Goal: Complete application form

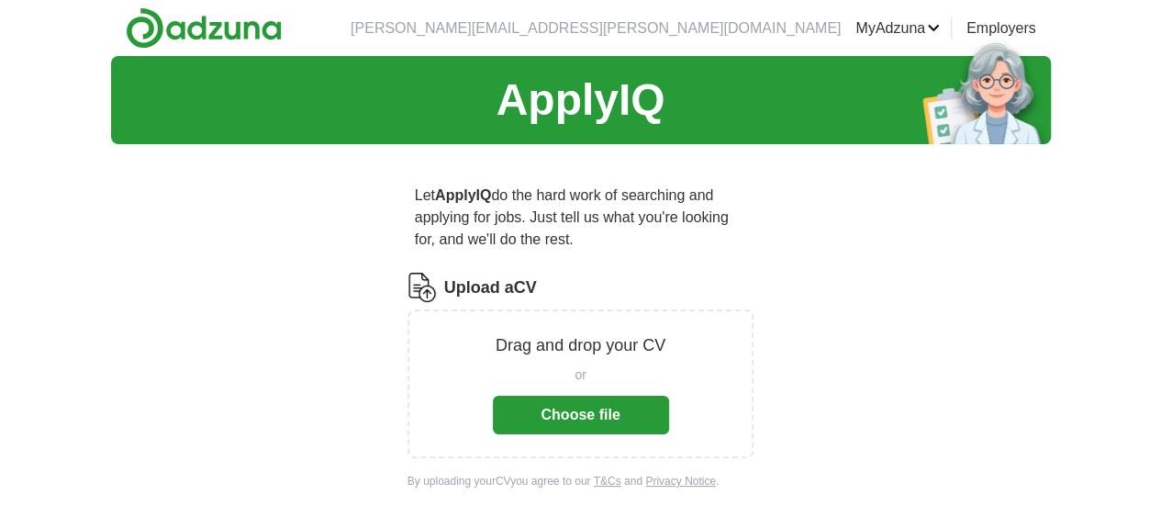
click at [600, 395] on button "Choose file" at bounding box center [581, 414] width 176 height 39
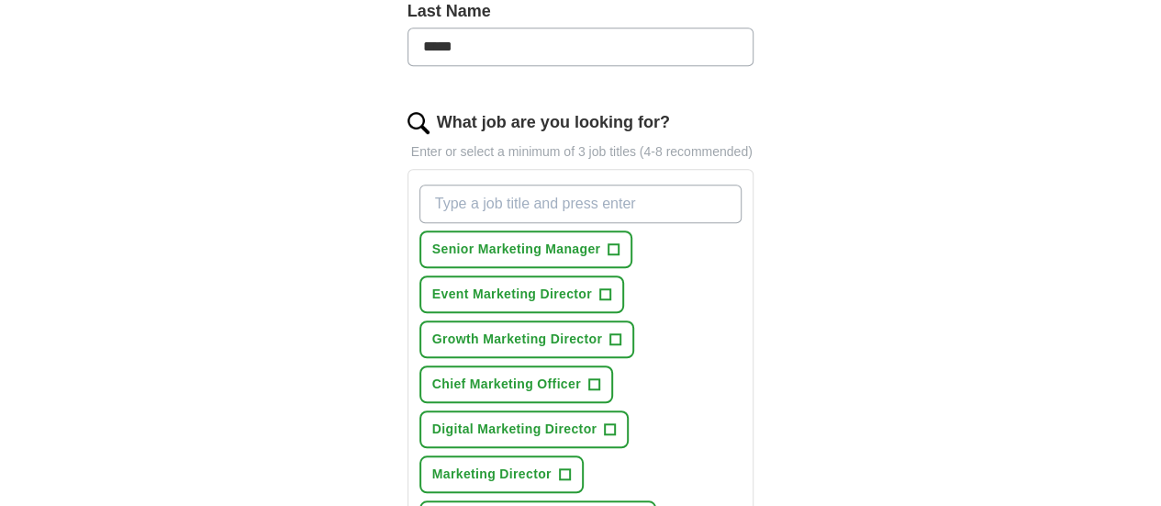
scroll to position [642, 0]
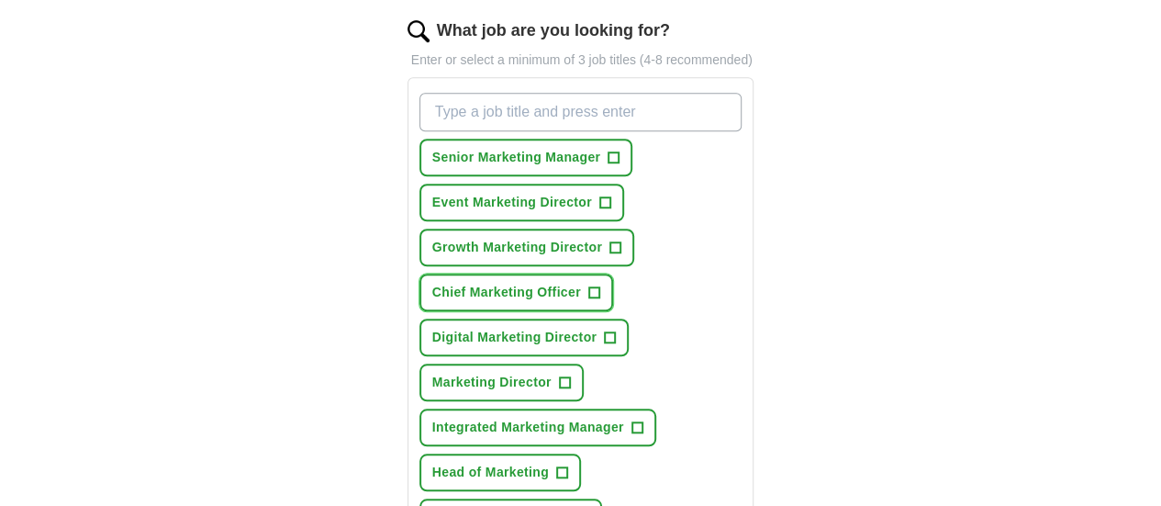
click at [588, 285] on span "+" at bounding box center [593, 292] width 11 height 15
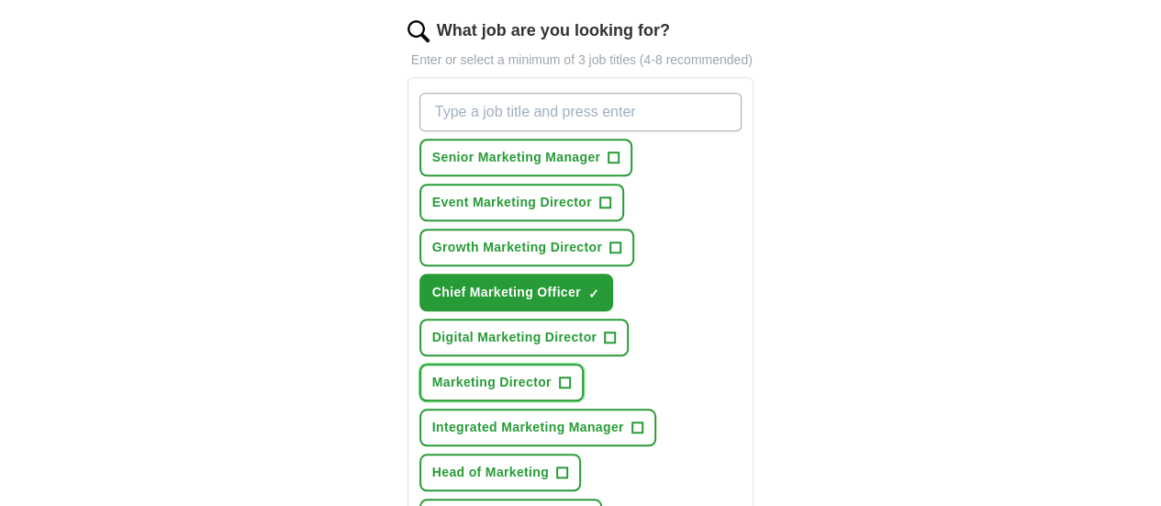
click at [559, 375] on span "+" at bounding box center [564, 382] width 11 height 15
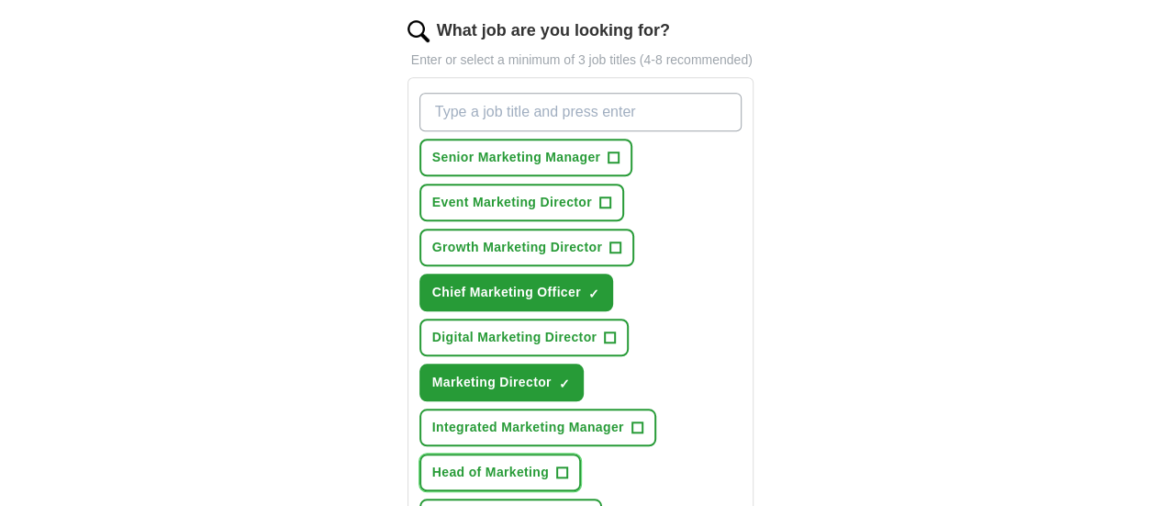
click at [503, 462] on span "Head of Marketing" at bounding box center [490, 471] width 117 height 19
click at [610, 240] on span "+" at bounding box center [615, 247] width 11 height 15
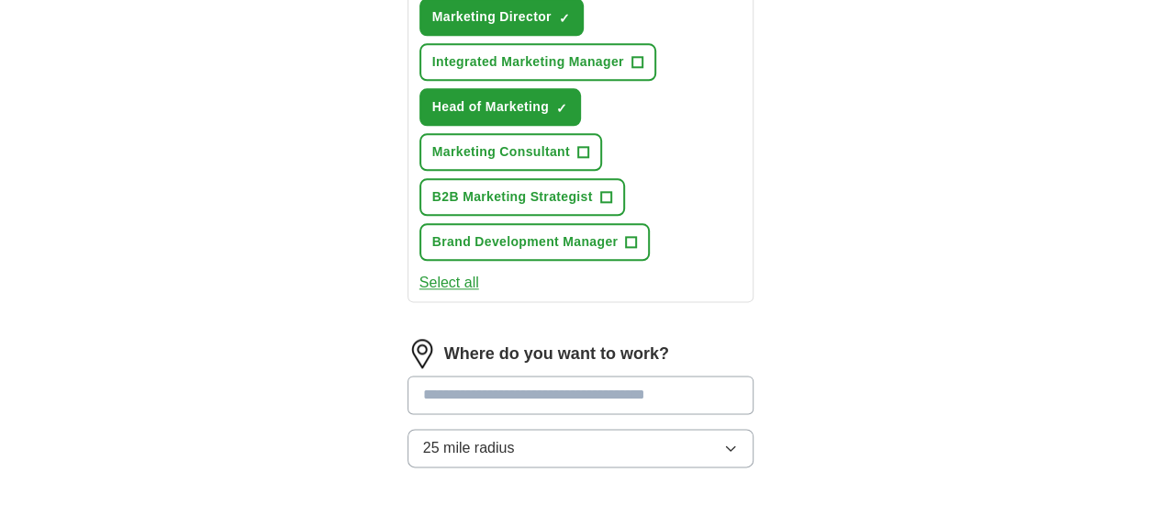
scroll to position [1009, 0]
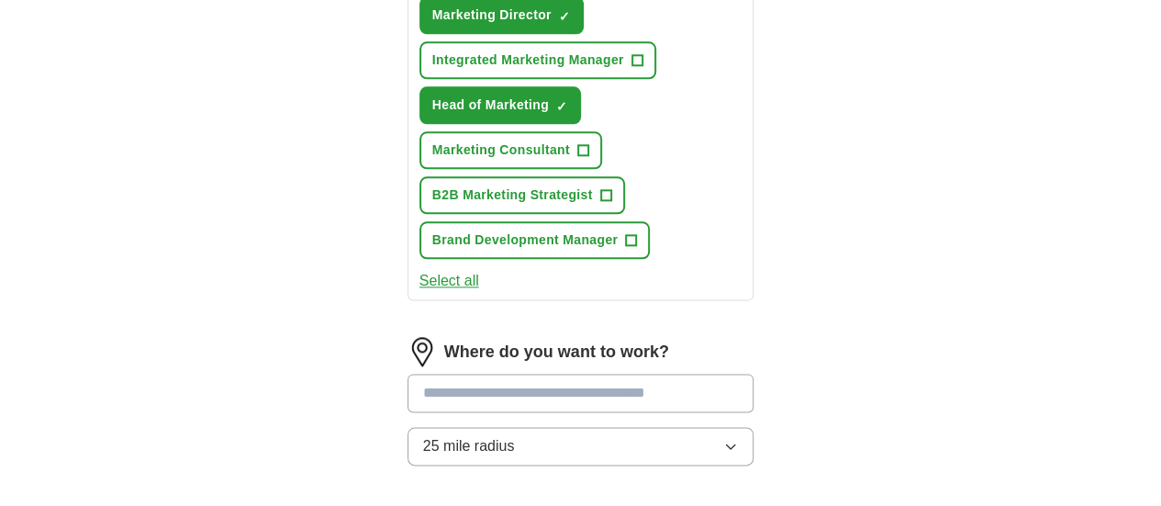
click at [645, 373] on input at bounding box center [580, 392] width 347 height 39
click at [612, 373] on input at bounding box center [580, 392] width 347 height 39
type input "*****"
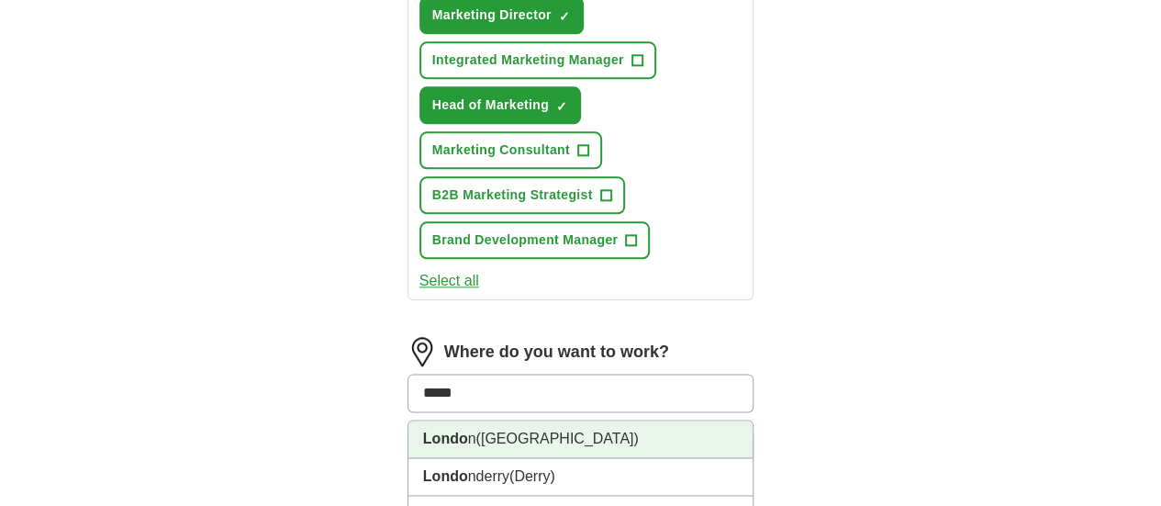
click at [569, 420] on li "Londo n ([GEOGRAPHIC_DATA])" at bounding box center [580, 439] width 345 height 38
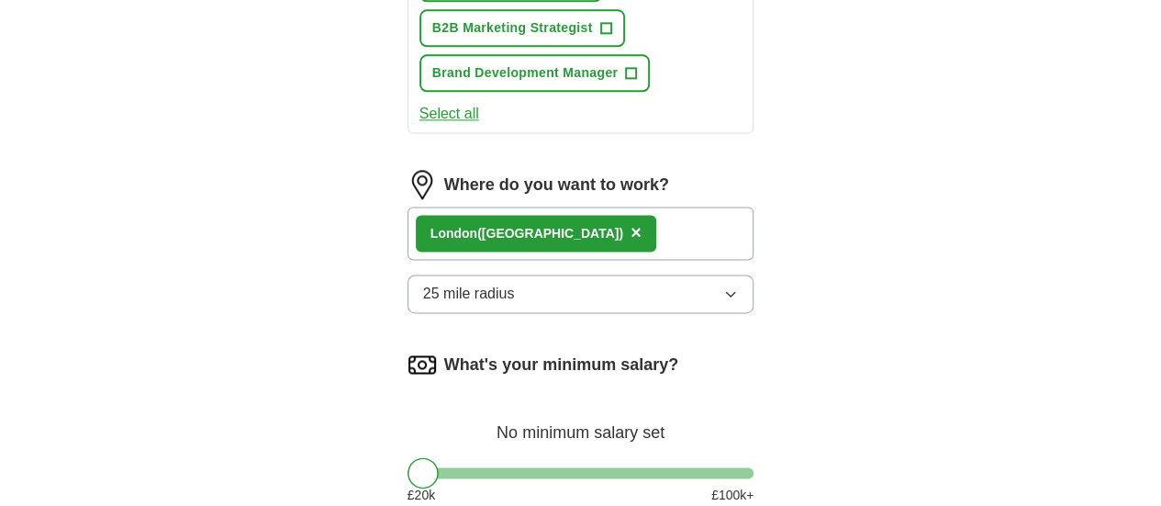
scroll to position [1193, 0]
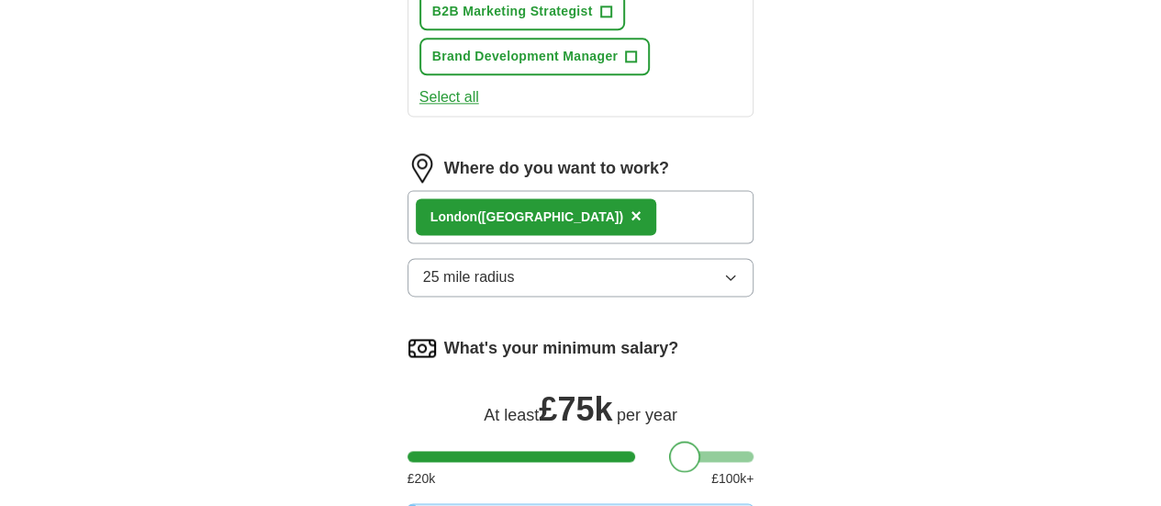
drag, startPoint x: 396, startPoint y: 273, endPoint x: 660, endPoint y: 281, distance: 263.5
click at [669, 440] on div at bounding box center [684, 455] width 31 height 31
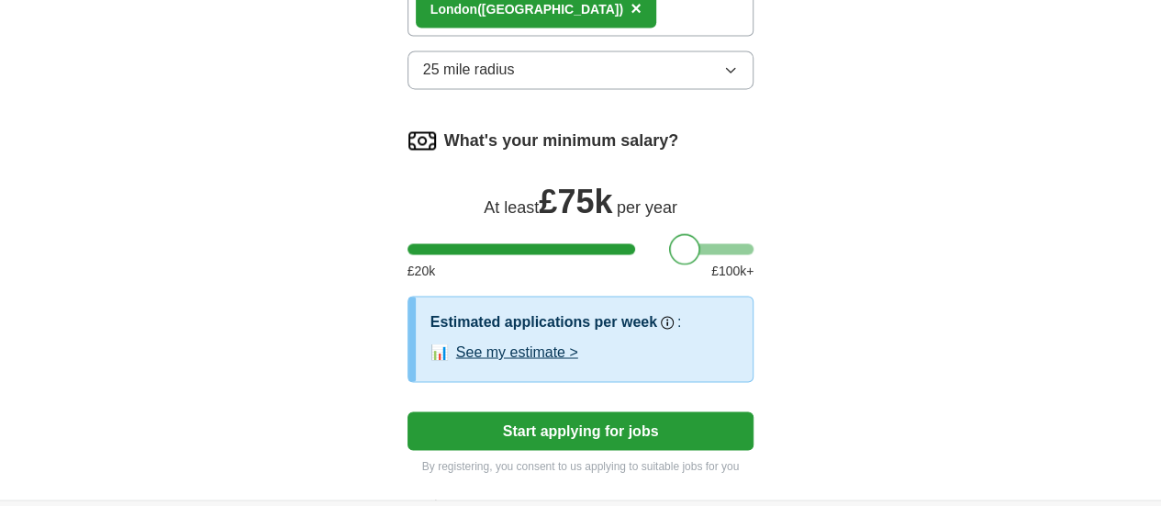
scroll to position [1413, 0]
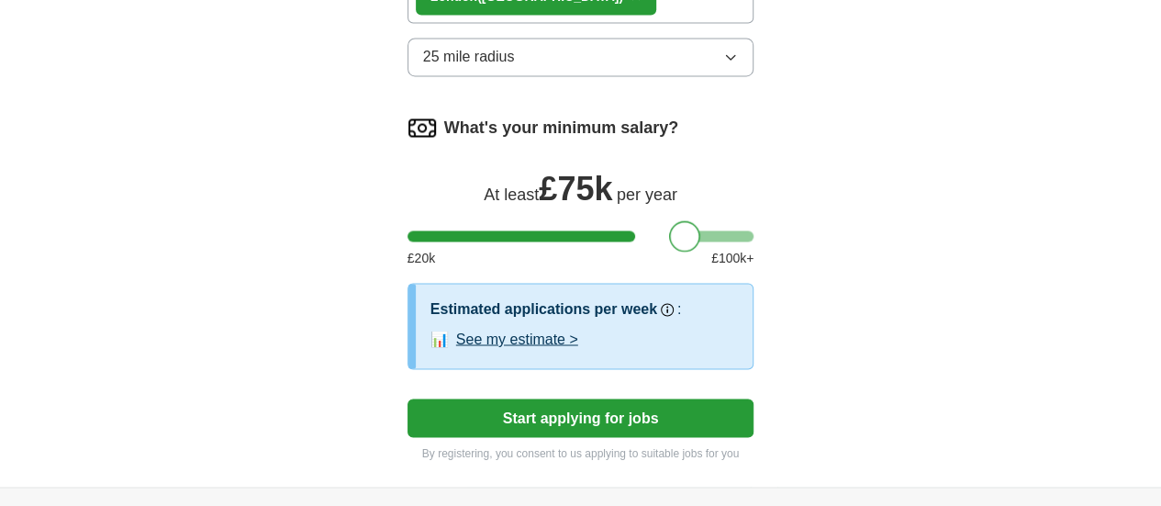
click at [633, 398] on button "Start applying for jobs" at bounding box center [580, 417] width 347 height 39
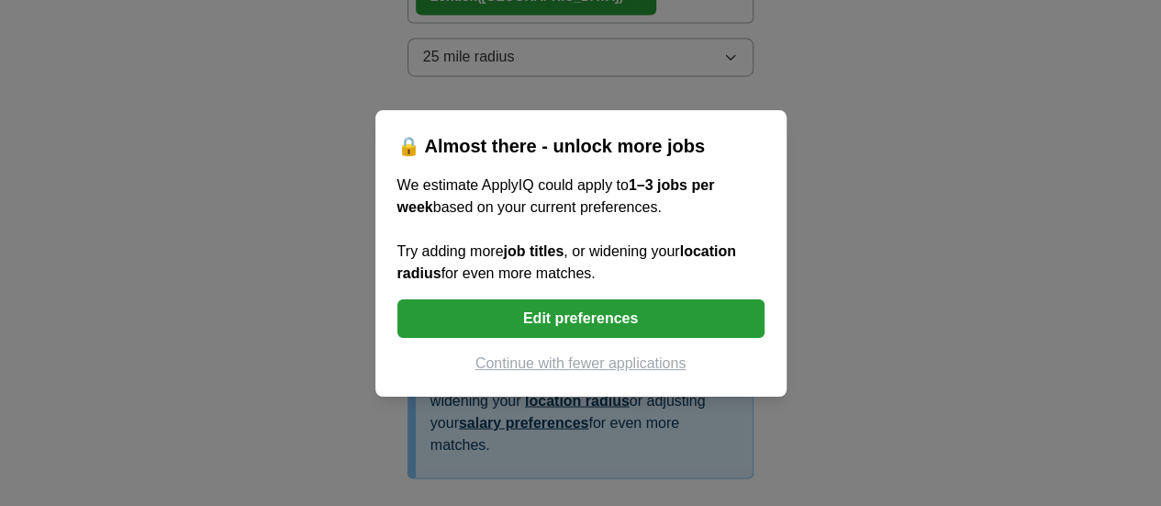
click at [579, 364] on button "Continue with fewer applications" at bounding box center [580, 363] width 367 height 22
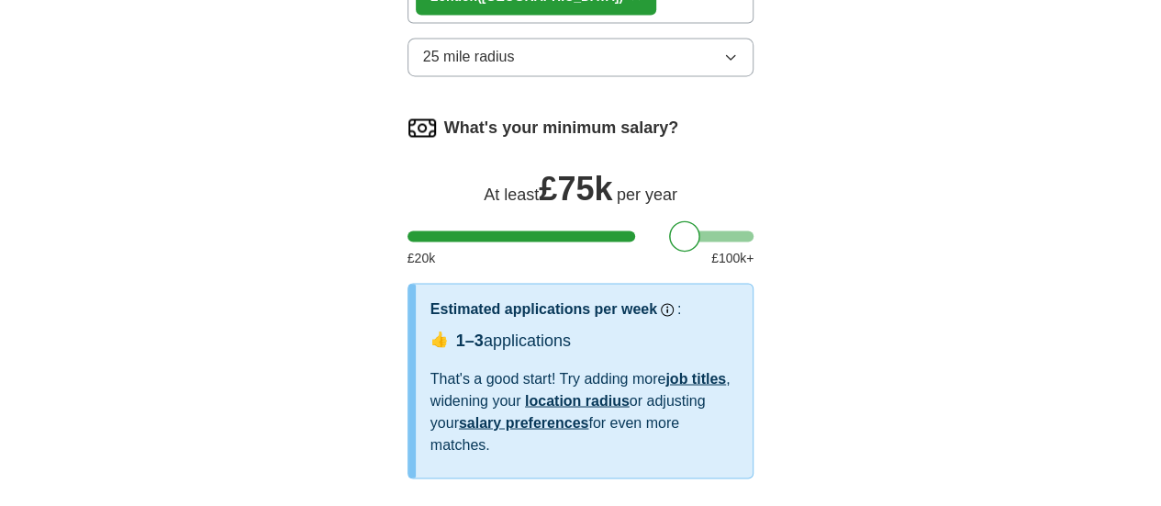
select select "**"
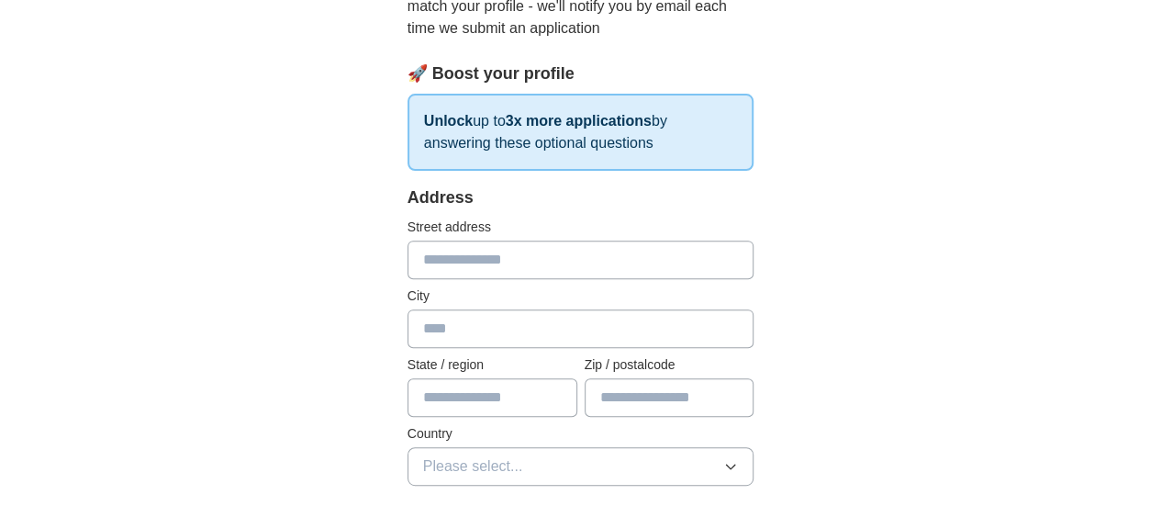
scroll to position [184, 0]
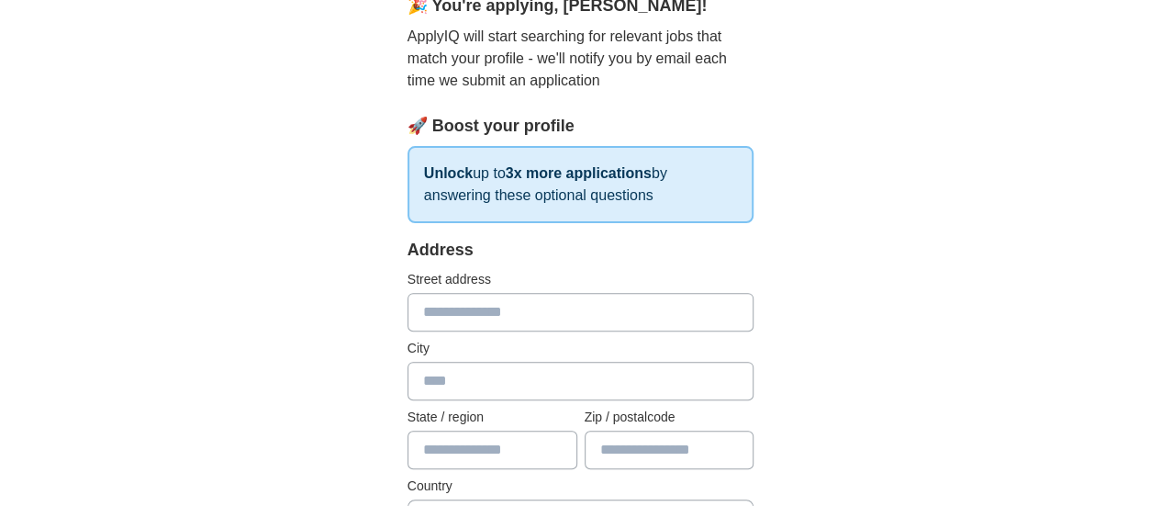
click at [555, 317] on input "text" at bounding box center [580, 312] width 347 height 39
type input "**********"
type input "*****"
type input "*********"
type input "*******"
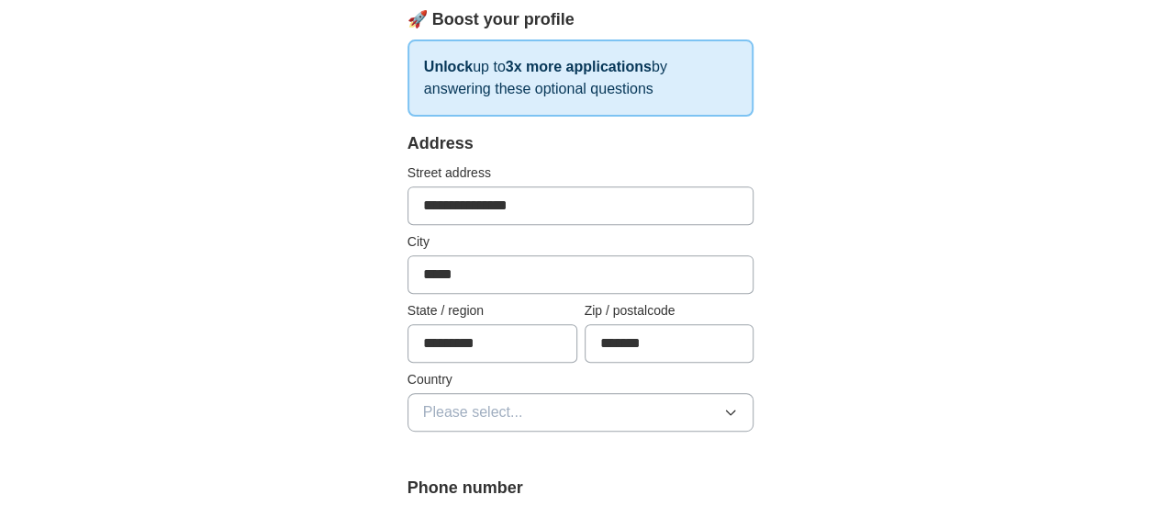
scroll to position [459, 0]
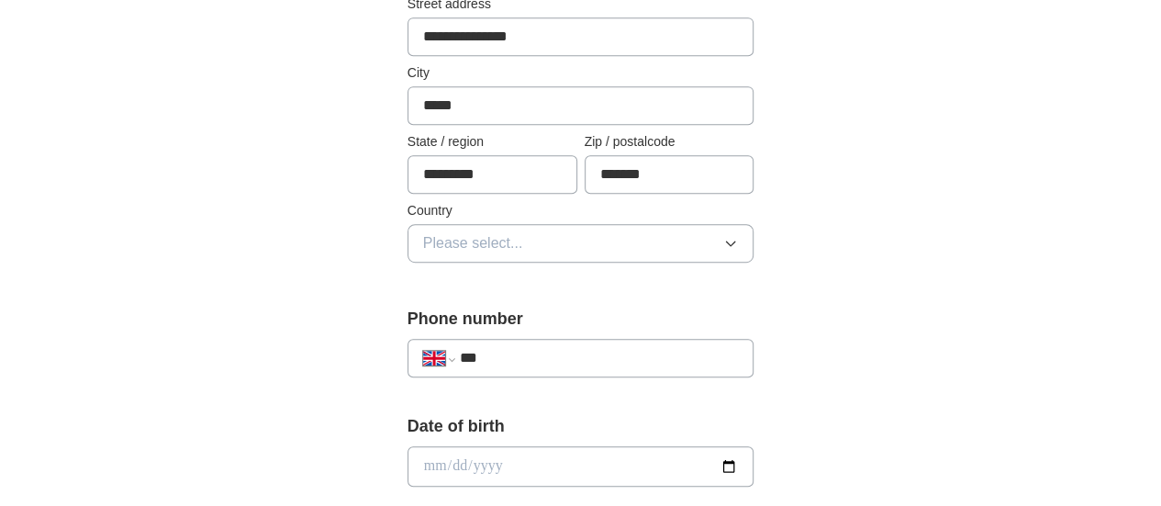
click at [529, 239] on button "Please select..." at bounding box center [580, 243] width 347 height 39
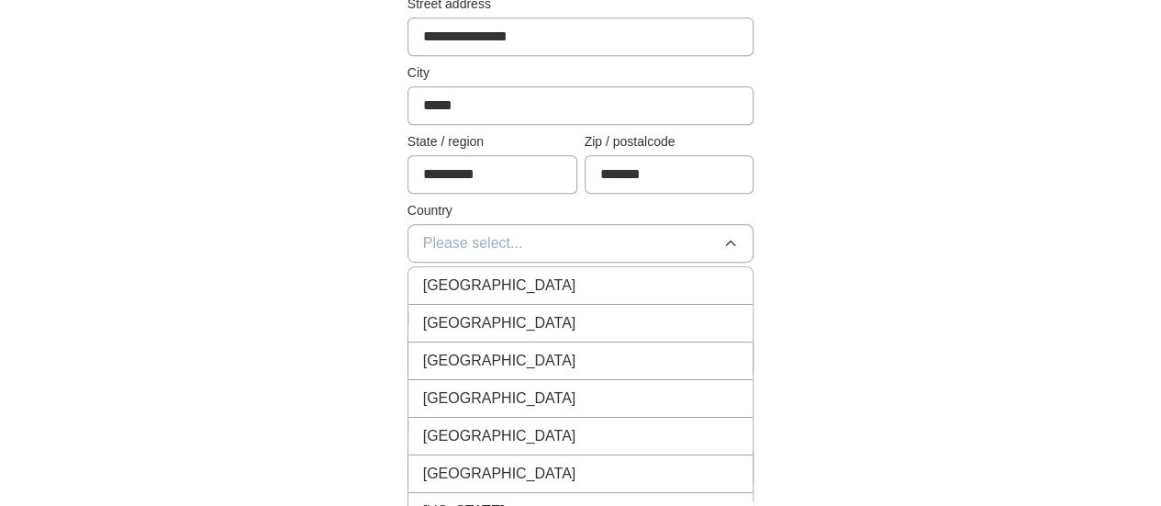
click at [522, 280] on div "[GEOGRAPHIC_DATA]" at bounding box center [581, 285] width 316 height 22
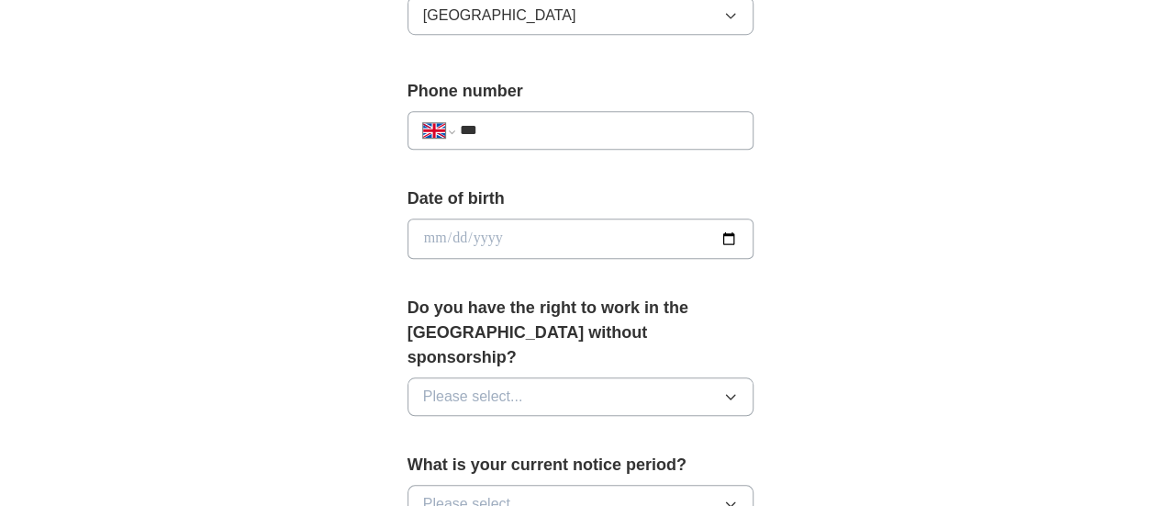
scroll to position [734, 0]
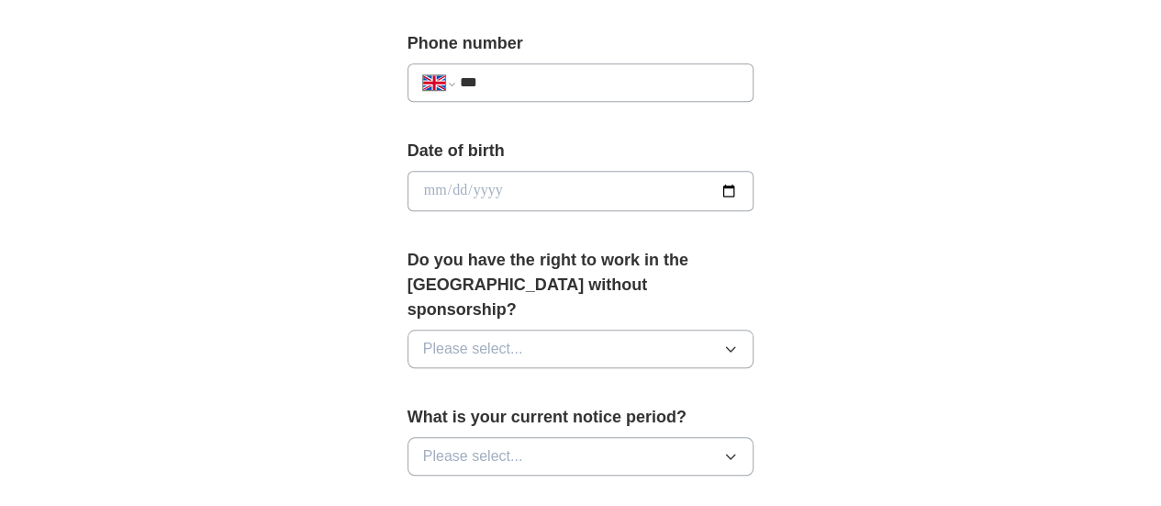
click at [565, 82] on input "***" at bounding box center [599, 83] width 279 height 22
type input "**********"
click at [628, 212] on div "Date of birth" at bounding box center [580, 182] width 347 height 87
click at [754, 190] on input "date" at bounding box center [580, 191] width 347 height 40
type input "**********"
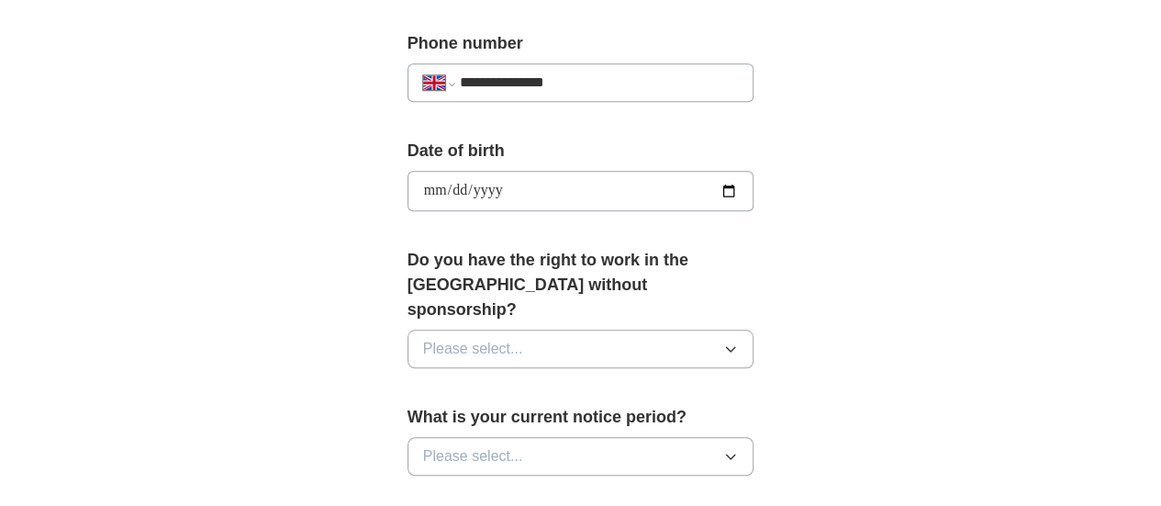
click at [642, 251] on label "Do you have the right to work in the [GEOGRAPHIC_DATA] without sponsorship?" at bounding box center [580, 285] width 347 height 74
click at [571, 329] on button "Please select..." at bounding box center [580, 348] width 347 height 39
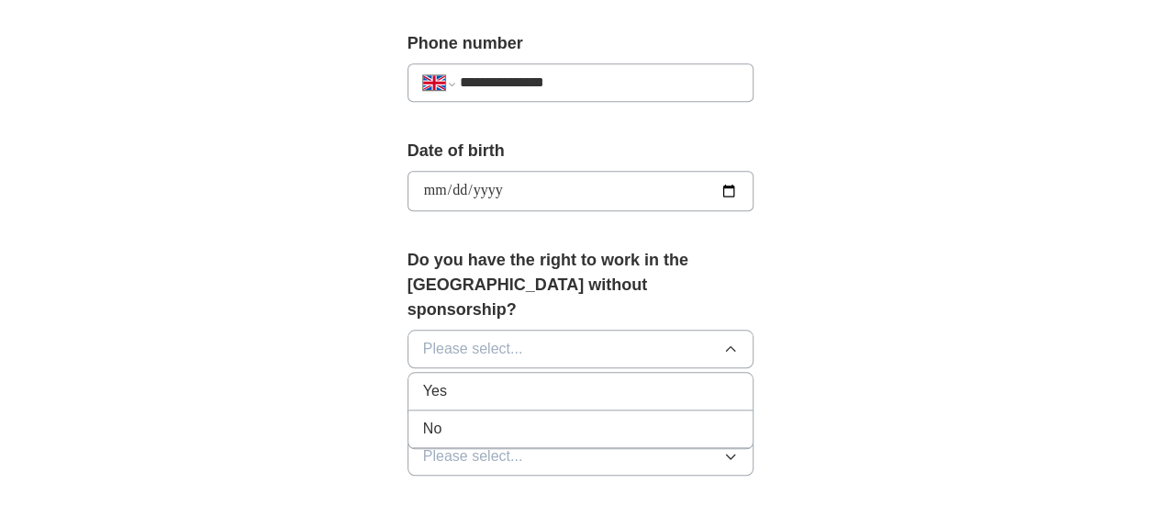
click at [455, 380] on div "Yes" at bounding box center [581, 391] width 316 height 22
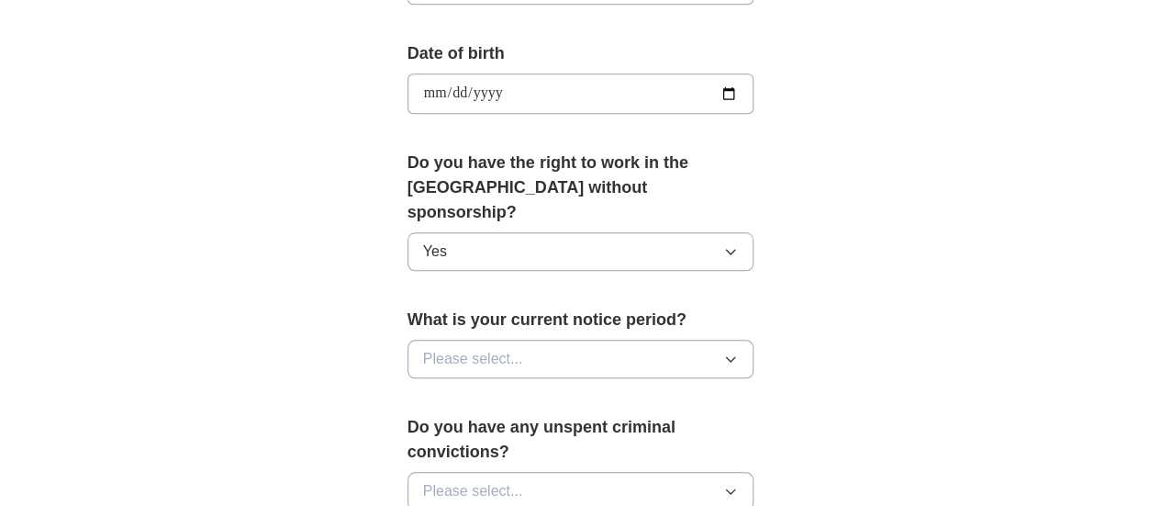
scroll to position [918, 0]
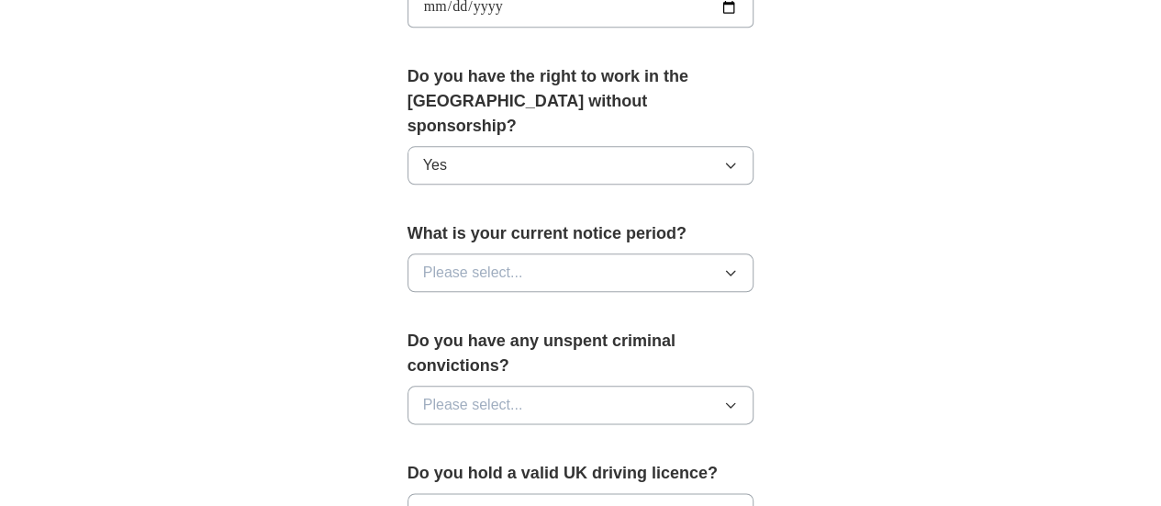
click at [747, 253] on button "Please select..." at bounding box center [580, 272] width 347 height 39
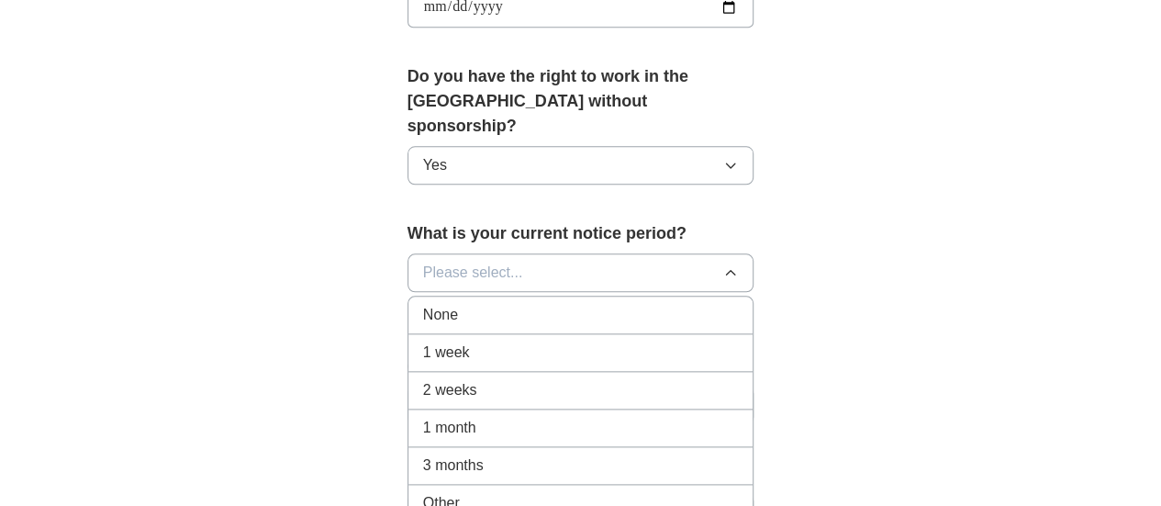
click at [557, 454] on div "3 months" at bounding box center [581, 465] width 316 height 22
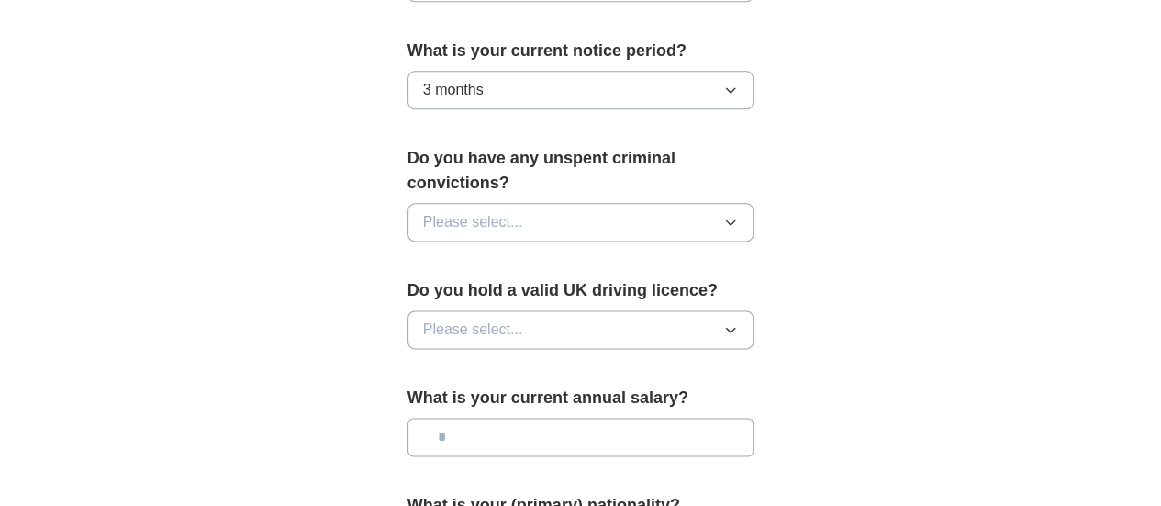
scroll to position [1101, 0]
click at [703, 202] on button "Please select..." at bounding box center [580, 221] width 347 height 39
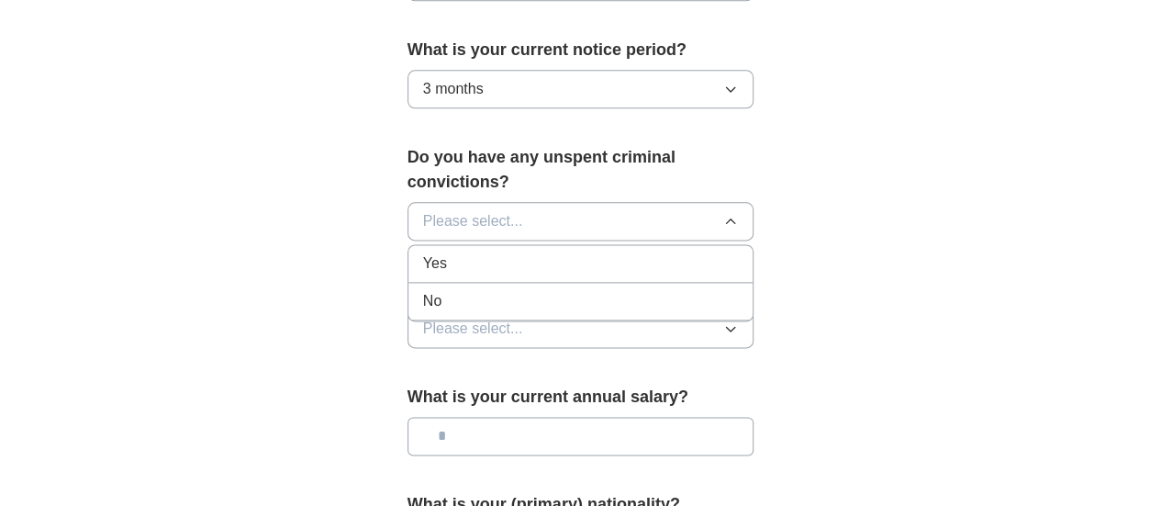
click at [657, 290] on div "No" at bounding box center [581, 301] width 316 height 22
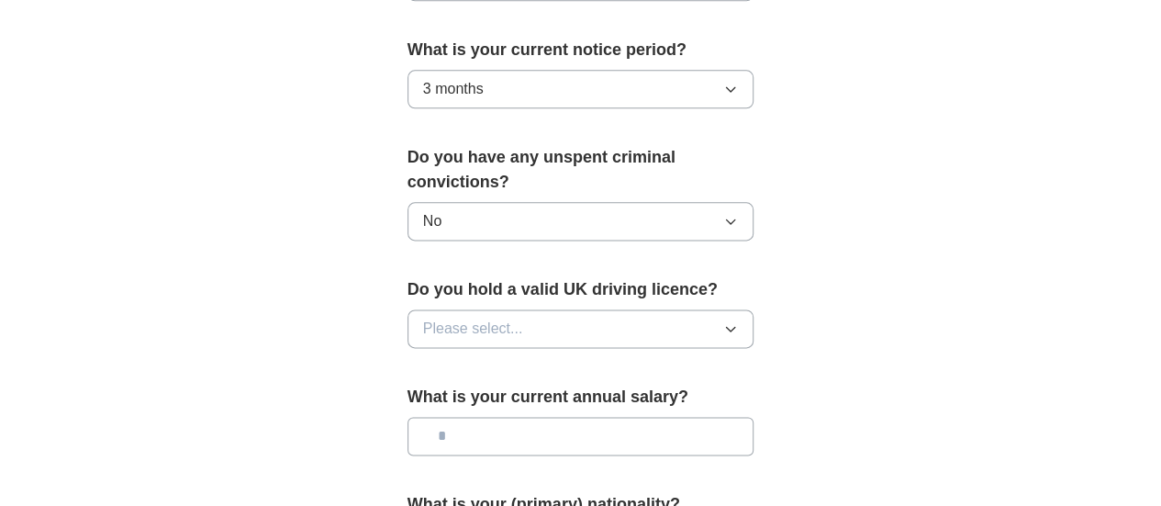
click at [666, 309] on button "Please select..." at bounding box center [580, 328] width 347 height 39
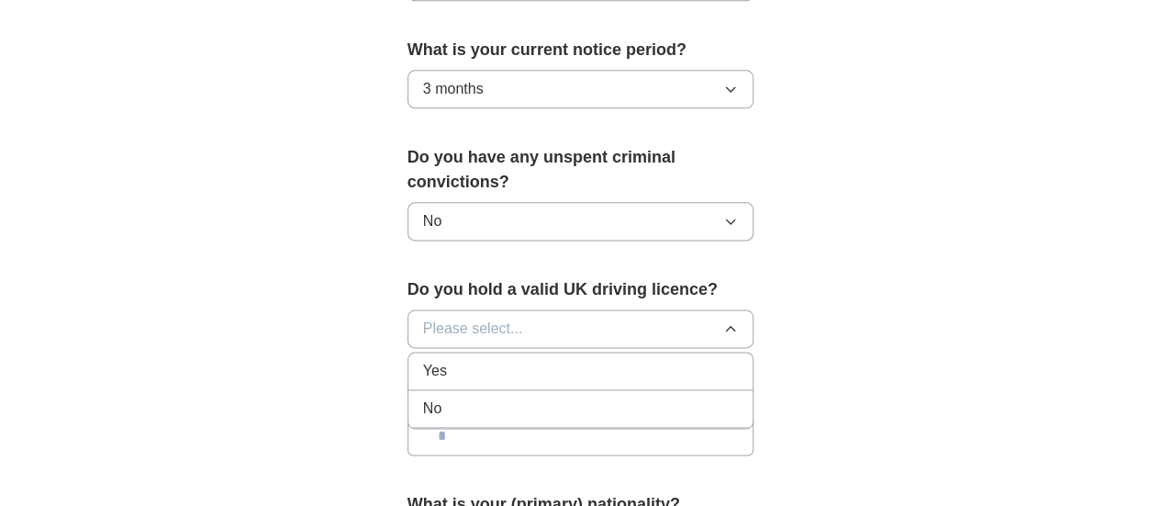
click at [537, 352] on li "Yes" at bounding box center [580, 371] width 345 height 38
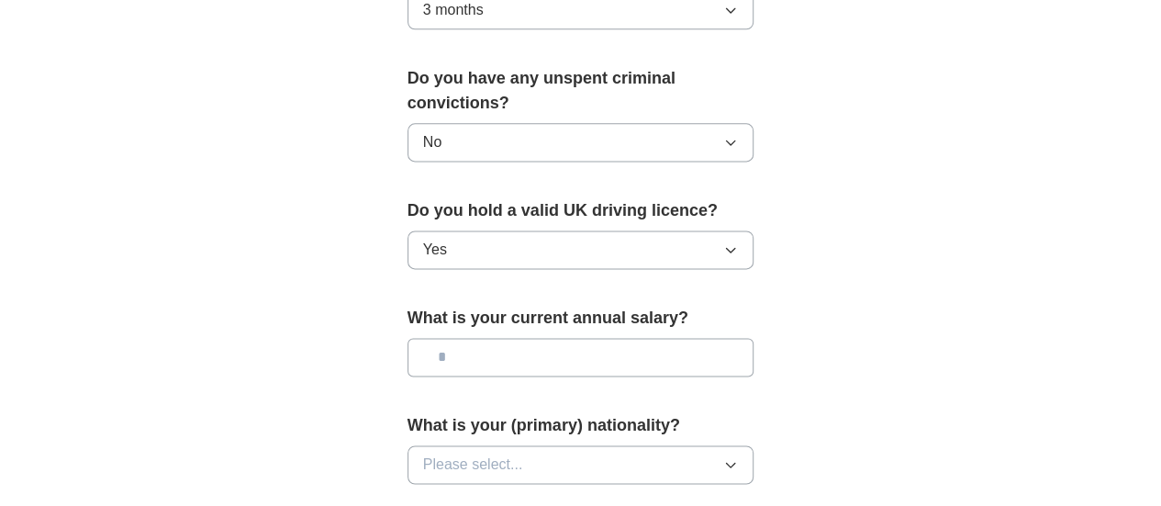
scroll to position [1285, 0]
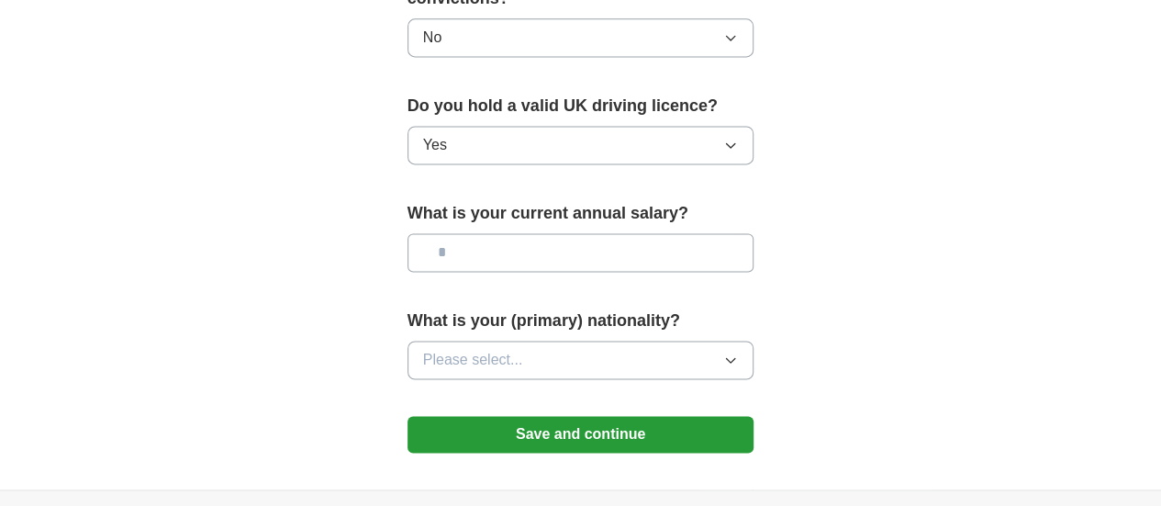
click at [585, 233] on input "text" at bounding box center [580, 252] width 347 height 39
type input "*******"
click at [618, 340] on button "Please select..." at bounding box center [580, 359] width 347 height 39
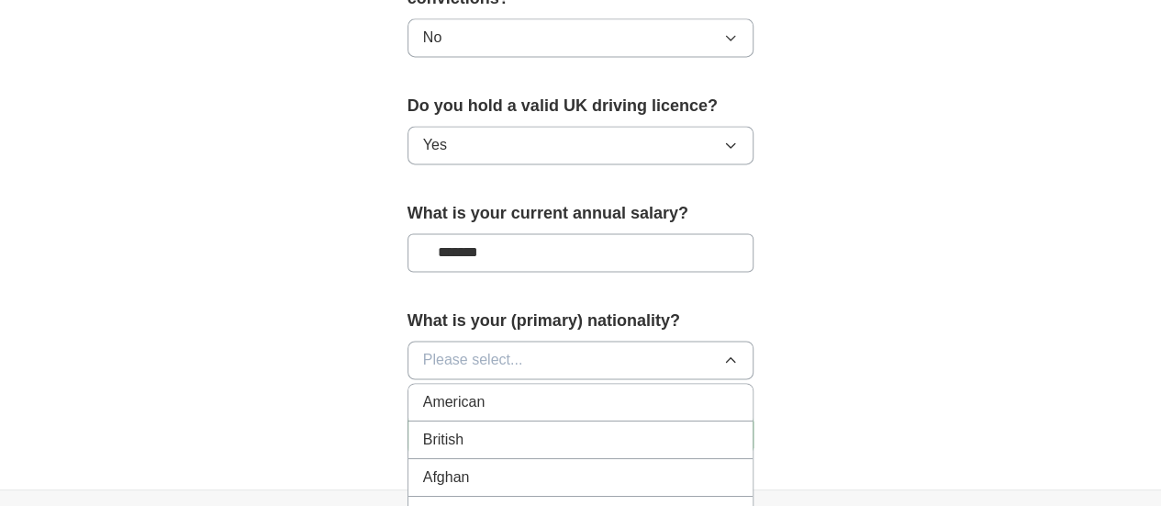
click at [565, 429] on div "British" at bounding box center [581, 440] width 316 height 22
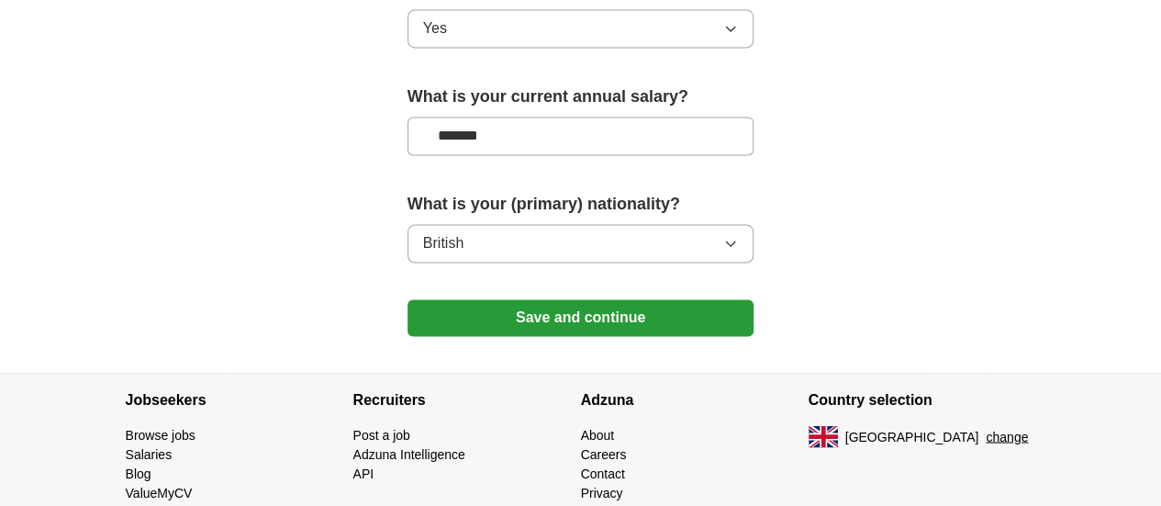
scroll to position [1415, 0]
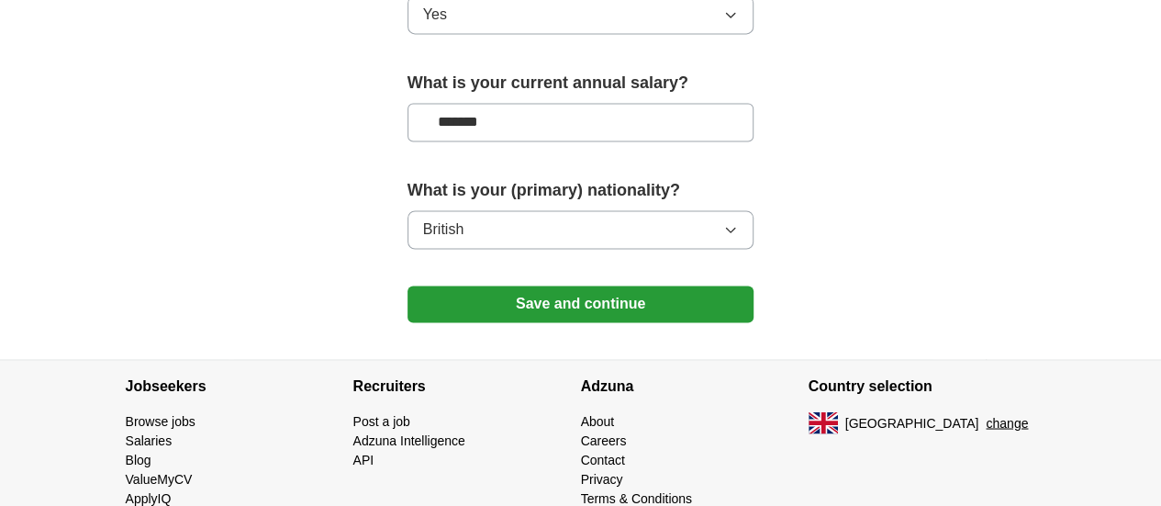
click at [638, 285] on button "Save and continue" at bounding box center [580, 303] width 347 height 37
